Goal: Download file/media

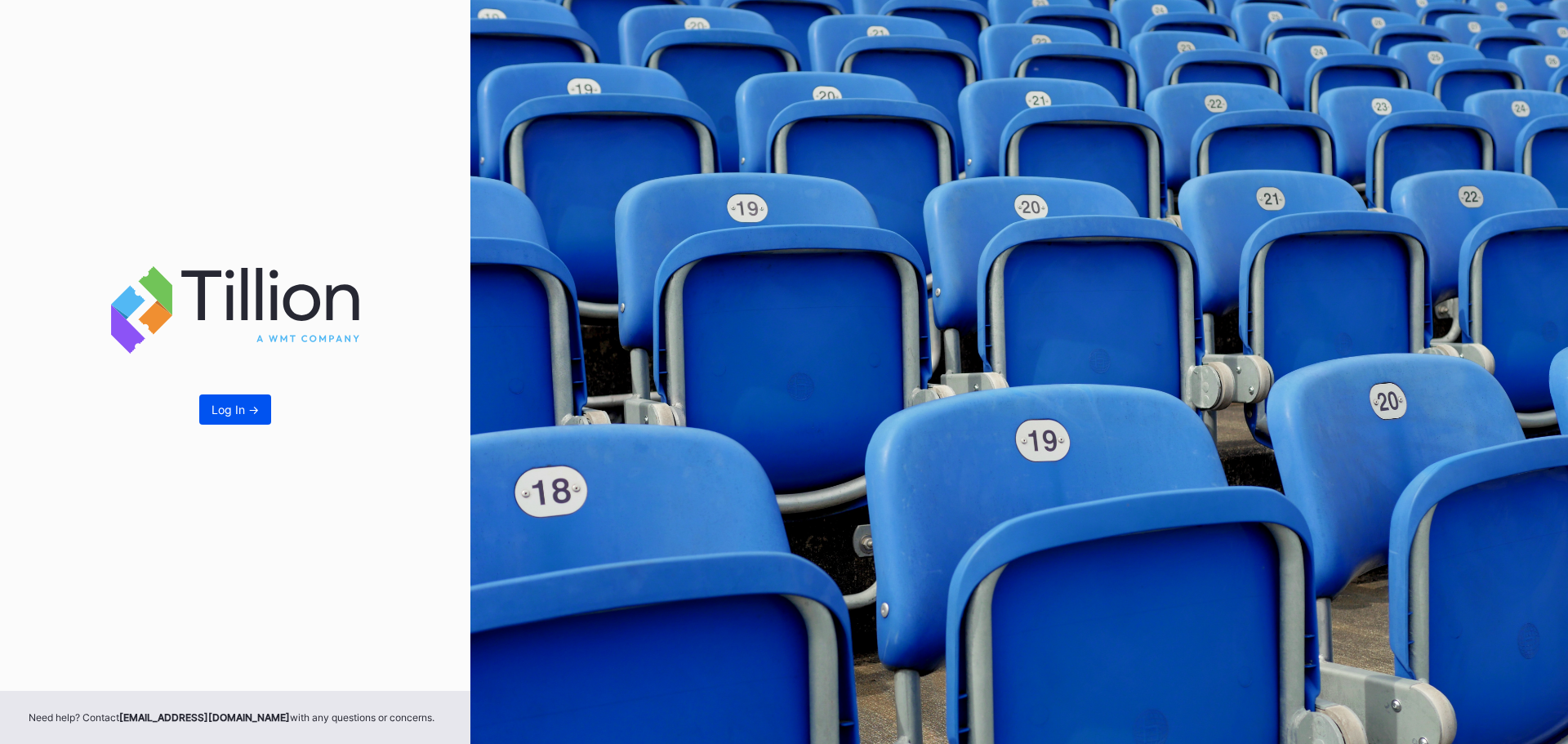
click at [249, 419] on button "Log In ->" at bounding box center [235, 410] width 72 height 30
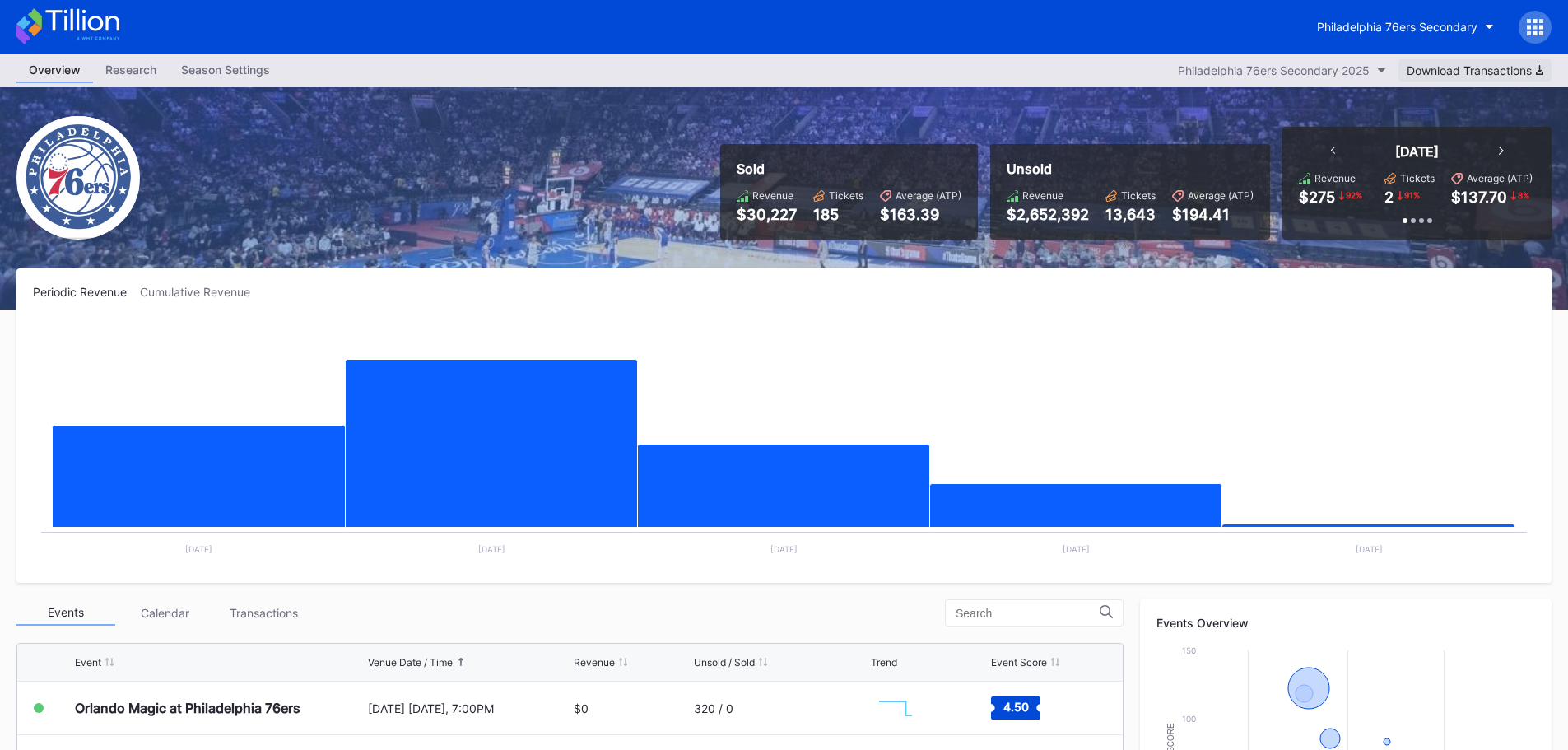
click at [1472, 64] on div "Download Transactions" at bounding box center [1475, 70] width 137 height 14
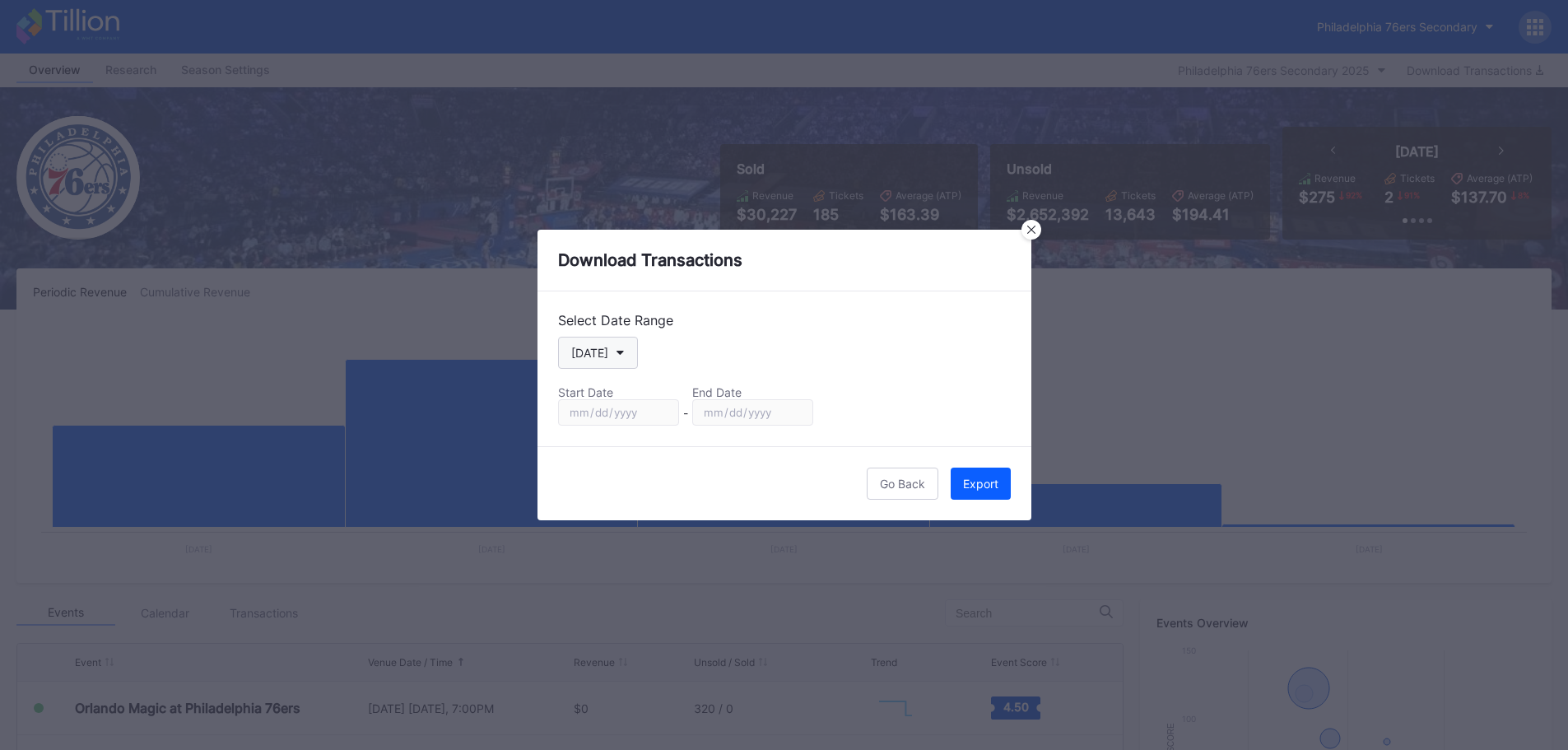
click at [617, 352] on icon "button" at bounding box center [621, 353] width 8 height 5
click at [605, 515] on div "Season" at bounding box center [589, 520] width 40 height 14
type input "[DATE]"
click at [982, 475] on button "Export" at bounding box center [980, 484] width 60 height 32
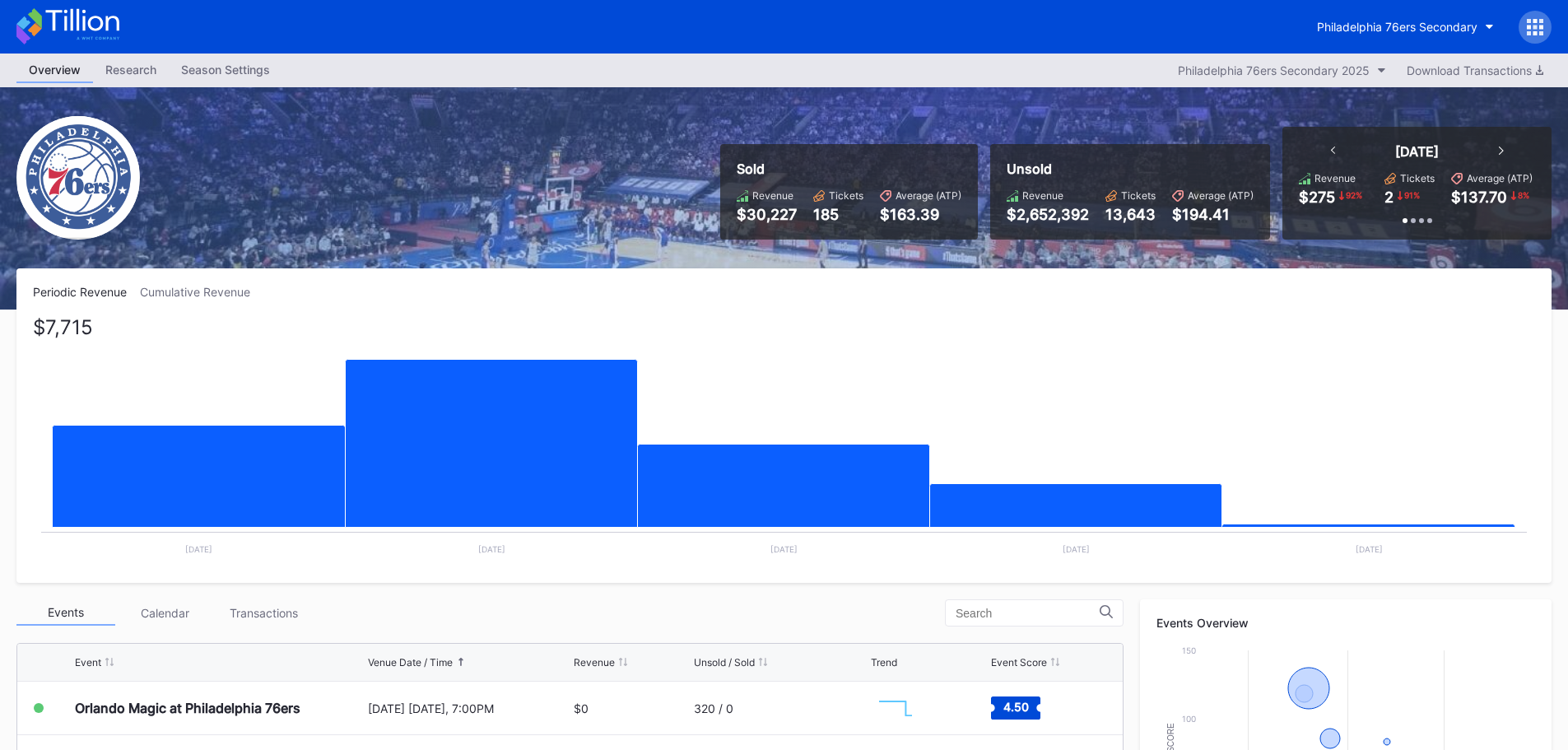
click at [28, 406] on div "Periodic Revenue Cumulative Revenue $7,715 Created with Highcharts 11.2.0 Chart…" at bounding box center [784, 426] width 1535 height 314
